Goal: Information Seeking & Learning: Learn about a topic

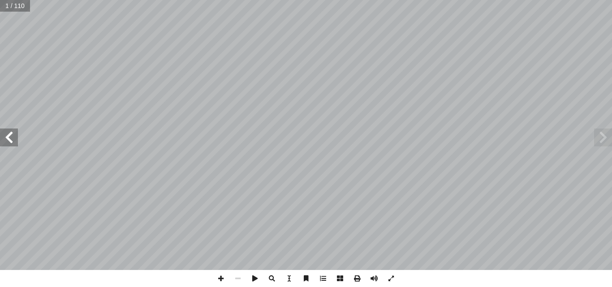
click at [17, 134] on span at bounding box center [9, 138] width 18 height 18
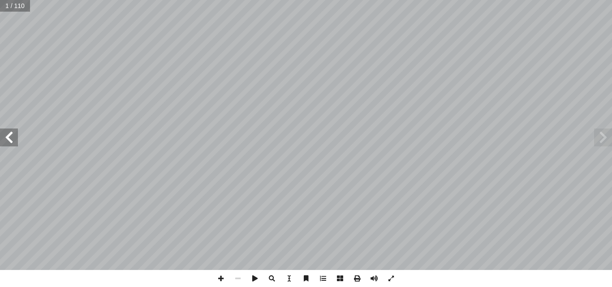
click at [17, 134] on span at bounding box center [9, 138] width 18 height 18
click at [16, 132] on span at bounding box center [9, 138] width 18 height 18
click at [9, 143] on span at bounding box center [9, 138] width 18 height 18
click at [9, 138] on span at bounding box center [9, 138] width 18 height 18
click at [9, 136] on span at bounding box center [9, 138] width 18 height 18
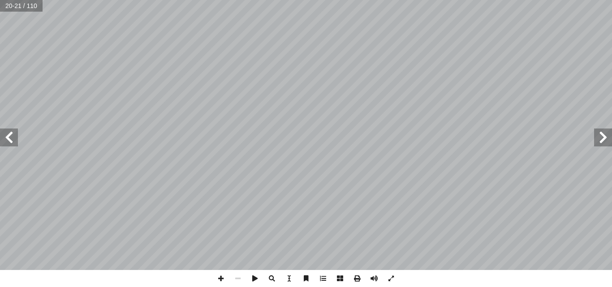
click at [6, 134] on span at bounding box center [9, 138] width 18 height 18
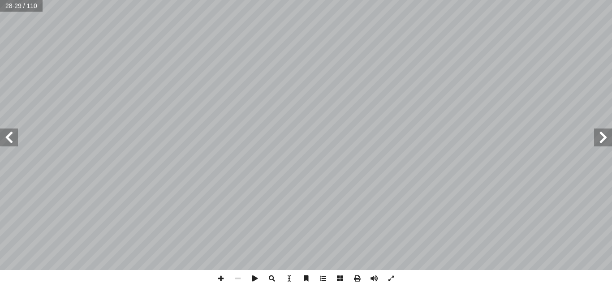
click at [6, 134] on span at bounding box center [9, 138] width 18 height 18
click at [608, 141] on span at bounding box center [603, 138] width 18 height 18
click at [9, 140] on span at bounding box center [9, 138] width 18 height 18
click at [603, 135] on span at bounding box center [603, 138] width 18 height 18
click at [5, 144] on span at bounding box center [9, 138] width 18 height 18
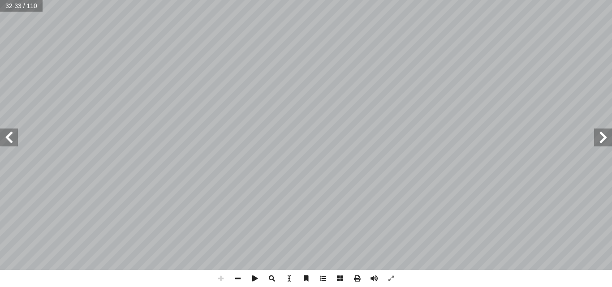
click at [17, 135] on span at bounding box center [9, 138] width 18 height 18
click at [11, 145] on span at bounding box center [9, 138] width 18 height 18
click at [11, 143] on span at bounding box center [9, 138] width 18 height 18
click at [12, 143] on span at bounding box center [9, 138] width 18 height 18
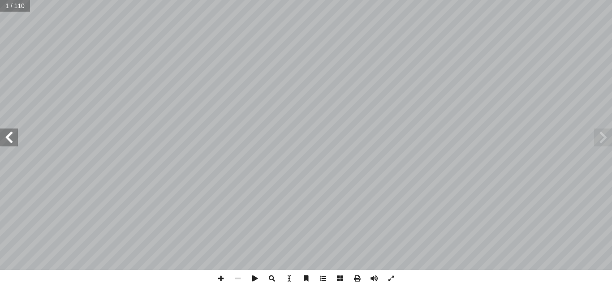
click at [12, 143] on span at bounding box center [9, 138] width 18 height 18
click at [13, 144] on span at bounding box center [9, 138] width 18 height 18
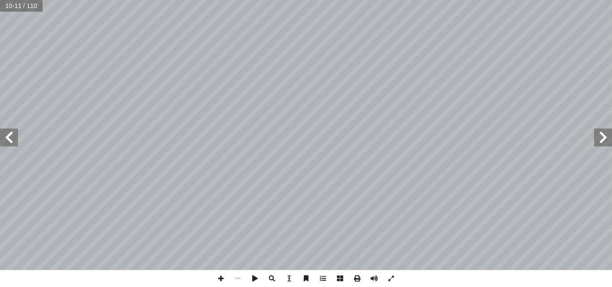
click at [14, 143] on span at bounding box center [9, 138] width 18 height 18
click at [15, 143] on span at bounding box center [9, 138] width 18 height 18
click at [16, 143] on span at bounding box center [9, 138] width 18 height 18
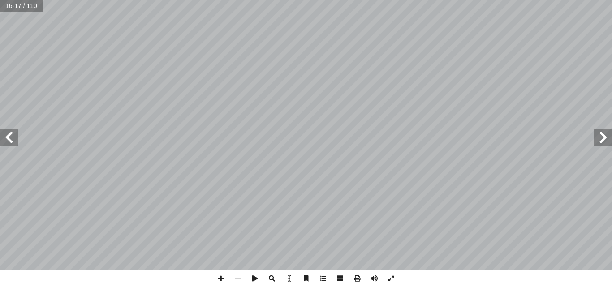
click at [2, 136] on span at bounding box center [9, 138] width 18 height 18
click at [3, 136] on span at bounding box center [9, 138] width 18 height 18
click at [4, 136] on span at bounding box center [9, 138] width 18 height 18
click at [17, 138] on span at bounding box center [9, 138] width 18 height 18
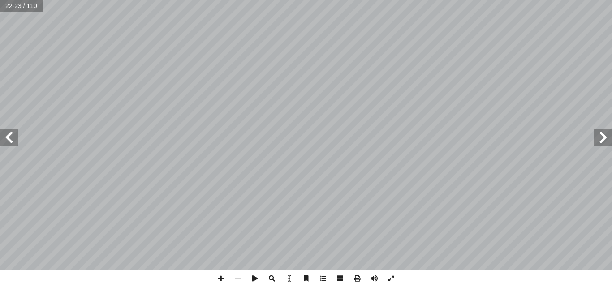
click at [12, 137] on span at bounding box center [9, 138] width 18 height 18
click at [607, 130] on span at bounding box center [603, 138] width 18 height 18
click at [598, 139] on span at bounding box center [603, 138] width 18 height 18
click at [8, 139] on span at bounding box center [9, 138] width 18 height 18
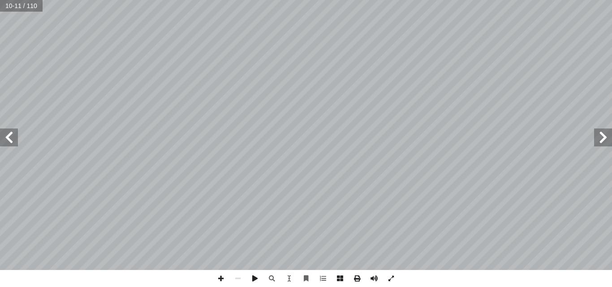
click at [8, 139] on span at bounding box center [9, 138] width 18 height 18
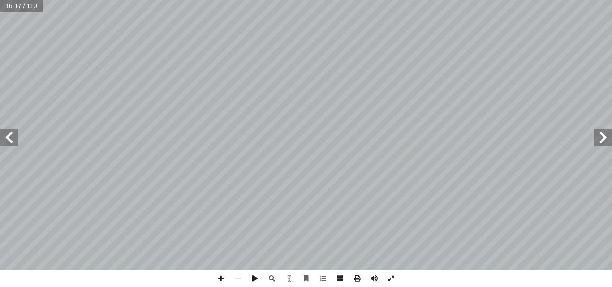
click at [8, 139] on span at bounding box center [9, 138] width 18 height 18
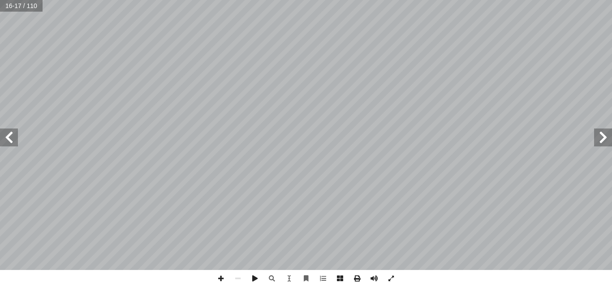
click at [8, 139] on span at bounding box center [9, 138] width 18 height 18
click at [11, 134] on span at bounding box center [9, 138] width 18 height 18
click at [9, 136] on span at bounding box center [9, 138] width 18 height 18
click at [609, 136] on span at bounding box center [603, 138] width 18 height 18
click at [17, 141] on span at bounding box center [9, 138] width 18 height 18
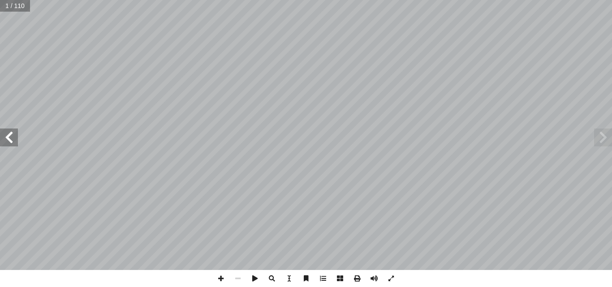
click at [15, 140] on span at bounding box center [9, 138] width 18 height 18
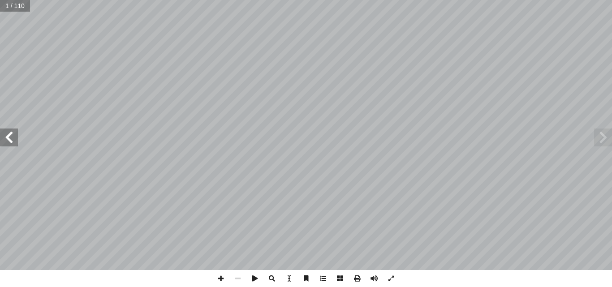
click at [15, 140] on span at bounding box center [9, 138] width 18 height 18
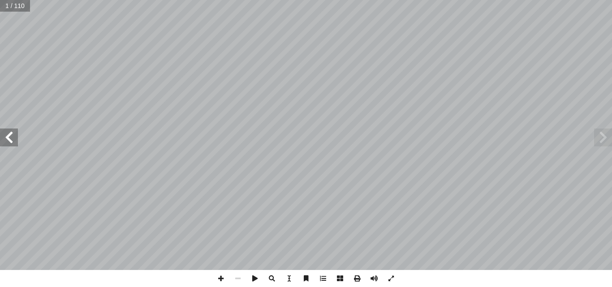
click at [15, 140] on span at bounding box center [9, 138] width 18 height 18
click at [9, 134] on span at bounding box center [9, 138] width 18 height 18
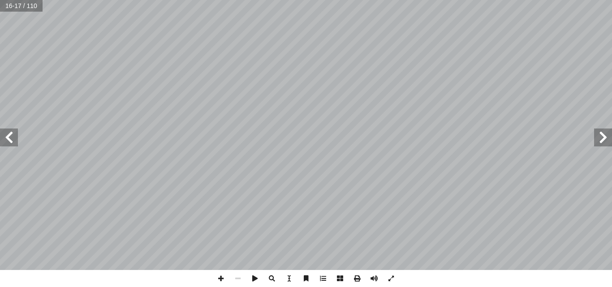
click at [9, 134] on span at bounding box center [9, 138] width 18 height 18
click at [11, 134] on span at bounding box center [9, 138] width 18 height 18
click at [609, 137] on span at bounding box center [603, 138] width 18 height 18
click at [8, 130] on span at bounding box center [9, 138] width 18 height 18
click at [17, 137] on span at bounding box center [9, 138] width 18 height 18
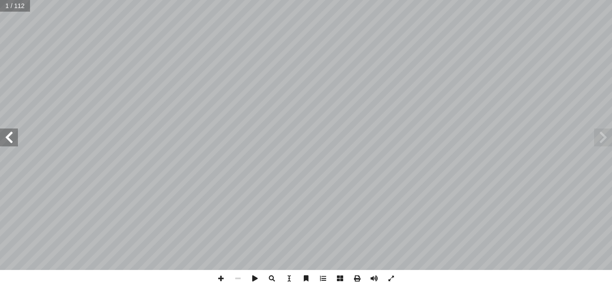
click at [15, 137] on span at bounding box center [9, 138] width 18 height 18
click at [14, 136] on span at bounding box center [9, 138] width 18 height 18
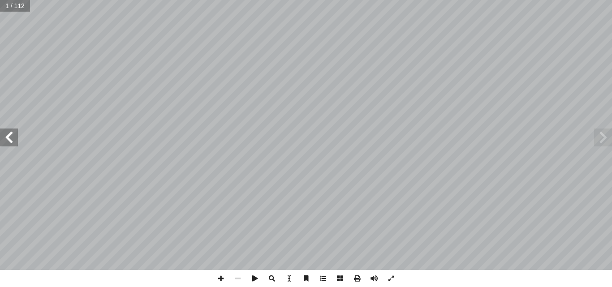
click at [14, 136] on span at bounding box center [9, 138] width 18 height 18
click at [11, 133] on span at bounding box center [9, 138] width 18 height 18
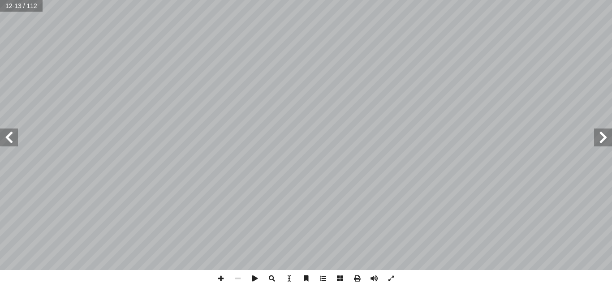
click at [11, 133] on span at bounding box center [9, 138] width 18 height 18
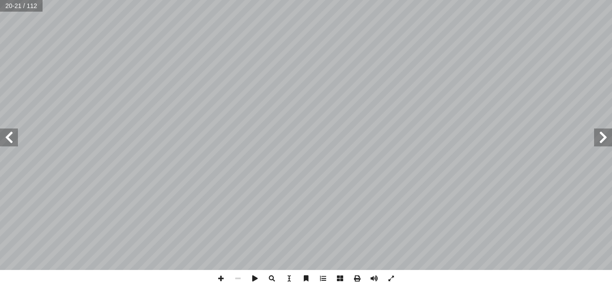
click at [11, 133] on span at bounding box center [9, 138] width 18 height 18
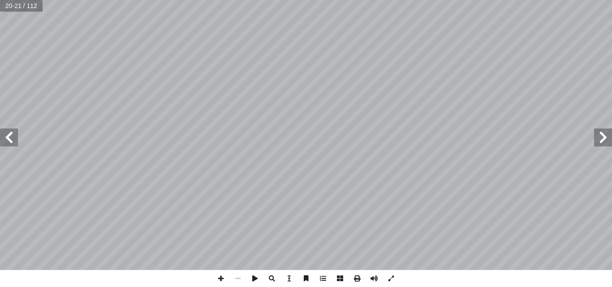
click at [11, 133] on span at bounding box center [9, 138] width 18 height 18
click at [17, 139] on span at bounding box center [9, 138] width 18 height 18
click at [595, 135] on span at bounding box center [603, 138] width 18 height 18
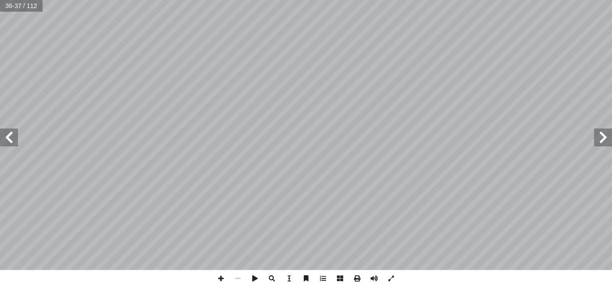
click at [612, 137] on span at bounding box center [603, 138] width 18 height 18
click at [606, 131] on span at bounding box center [603, 138] width 18 height 18
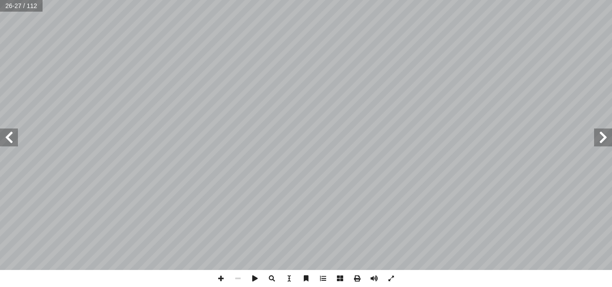
click at [605, 135] on span at bounding box center [603, 138] width 18 height 18
click at [12, 143] on span at bounding box center [9, 138] width 18 height 18
click at [8, 146] on span at bounding box center [9, 138] width 18 height 18
click at [7, 138] on span at bounding box center [9, 138] width 18 height 18
click at [15, 146] on span at bounding box center [9, 138] width 18 height 18
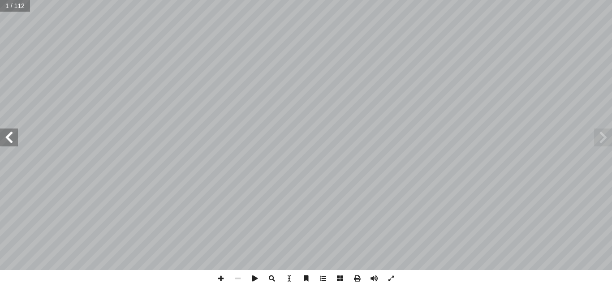
click at [15, 143] on span at bounding box center [9, 138] width 18 height 18
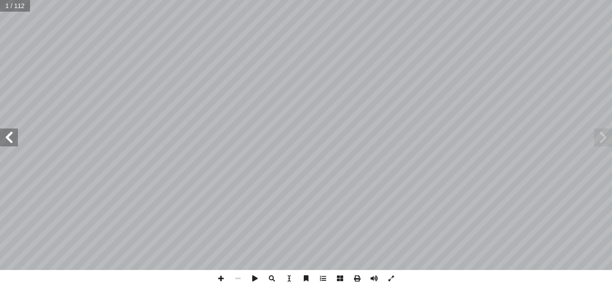
click at [15, 143] on span at bounding box center [9, 138] width 18 height 18
click at [13, 138] on span at bounding box center [9, 138] width 18 height 18
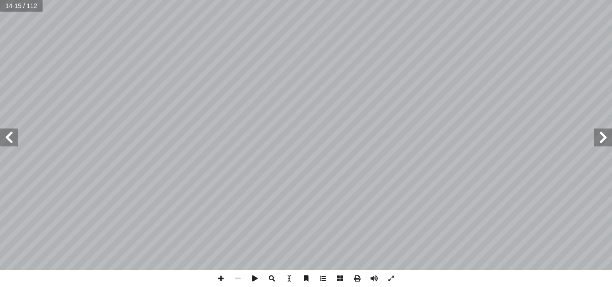
click at [13, 138] on span at bounding box center [9, 138] width 18 height 18
